Goal: Ask a question: Seek information or help from site administrators or community

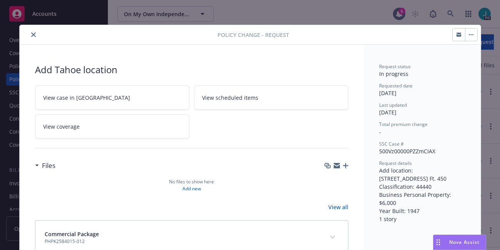
scroll to position [21, 0]
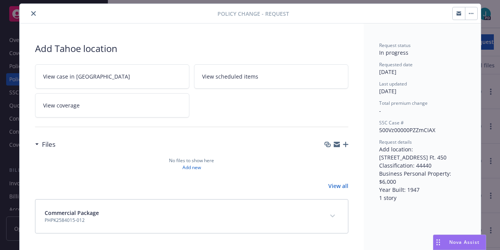
click at [32, 13] on icon "close" at bounding box center [33, 13] width 5 height 5
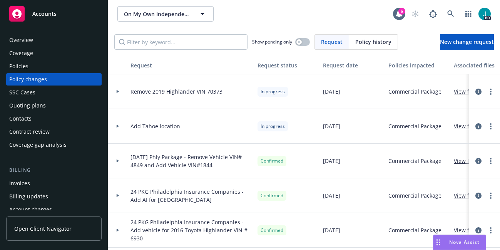
click at [50, 40] on div "Overview" at bounding box center [53, 40] width 89 height 12
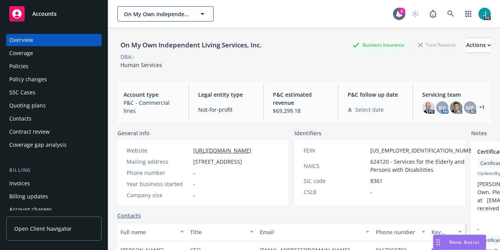
click at [148, 16] on span "On My Own Independent Living Services, Inc." at bounding box center [157, 14] width 67 height 8
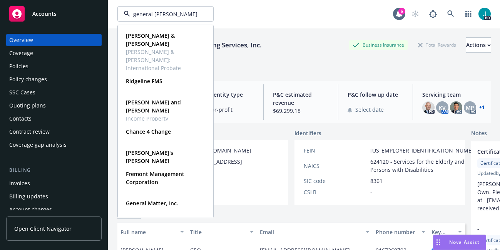
type input "general matter"
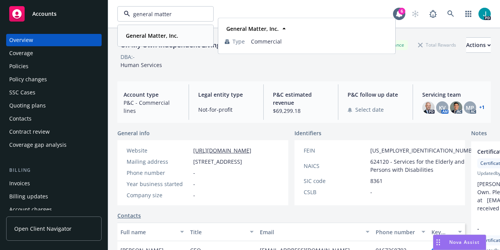
click at [138, 35] on strong "General Matter, Inc." at bounding box center [152, 35] width 52 height 7
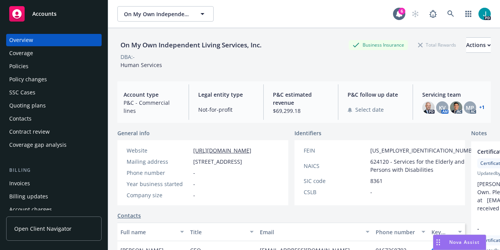
click at [461, 242] on span "Nova Assist" at bounding box center [464, 242] width 30 height 7
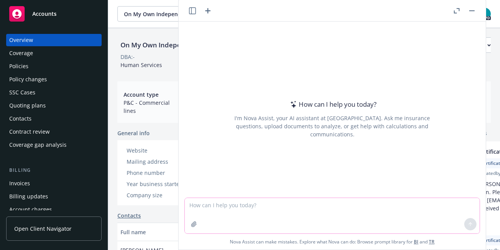
click at [195, 223] on icon "button" at bounding box center [194, 224] width 6 height 6
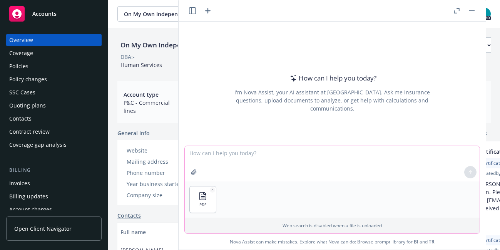
click at [204, 155] on textarea at bounding box center [332, 163] width 295 height 35
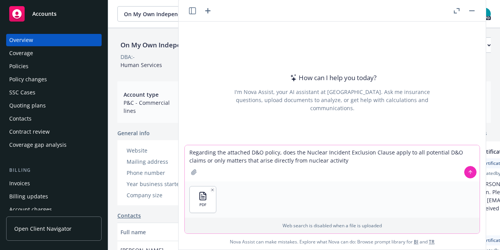
type textarea "Regarding the attached D&O policy, does the Nuclear Incident Exclusion Clause a…"
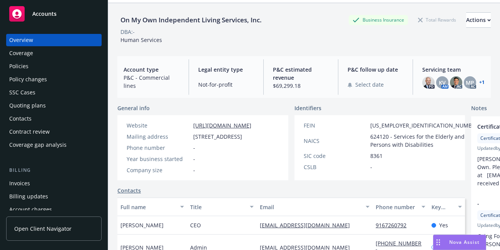
scroll to position [24, 0]
click at [457, 240] on span "Nova Assist" at bounding box center [464, 242] width 30 height 7
